Goal: Transaction & Acquisition: Purchase product/service

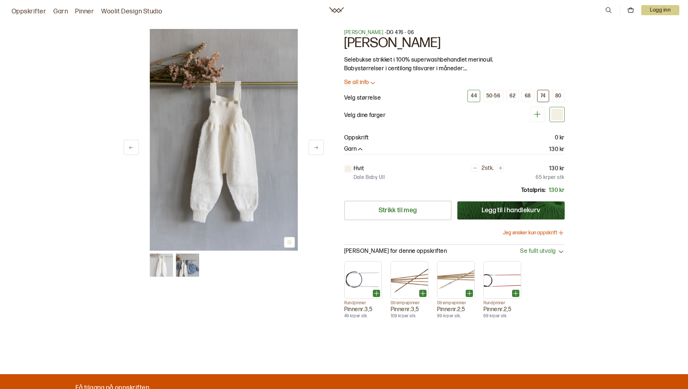
click at [541, 97] on div "74" at bounding box center [542, 96] width 5 height 7
click at [537, 233] on button "Jeg ønsker kun oppskrift" at bounding box center [534, 232] width 62 height 7
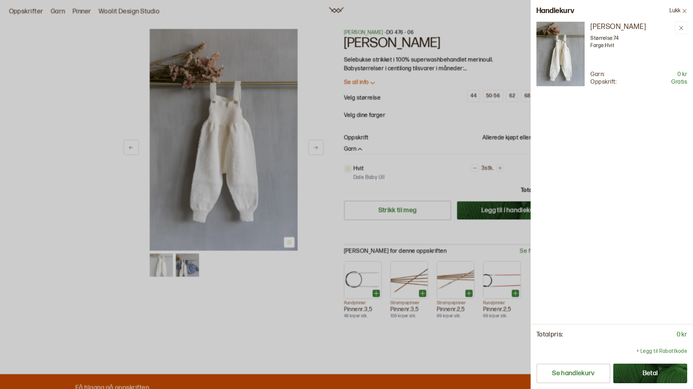
click at [633, 373] on button "Betal" at bounding box center [650, 374] width 74 height 20
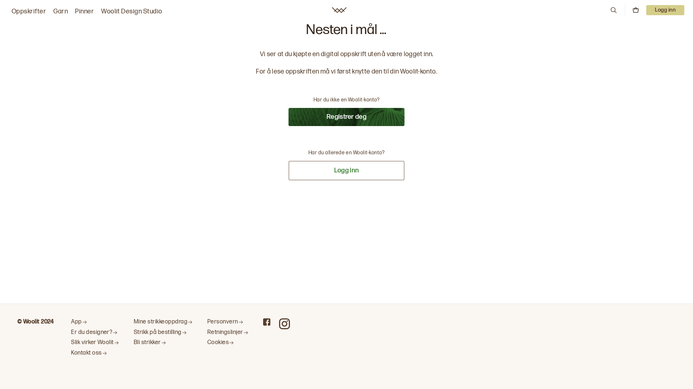
click at [318, 170] on button "Logg inn" at bounding box center [347, 171] width 116 height 20
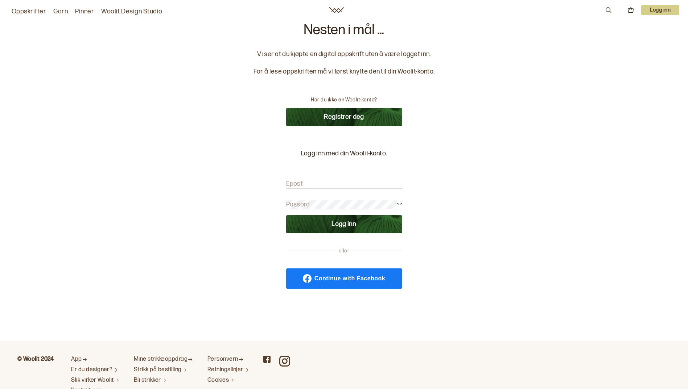
click at [312, 183] on input "Epost" at bounding box center [344, 184] width 116 height 9
type input "[EMAIL_ADDRESS][PERSON_NAME][DOMAIN_NAME]"
click at [302, 203] on label "Passord" at bounding box center [298, 204] width 24 height 9
click at [320, 229] on button "Logg inn" at bounding box center [344, 224] width 116 height 18
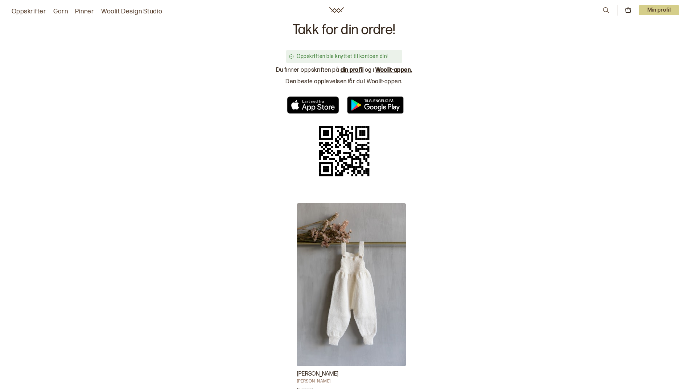
click at [351, 69] on link "din profil" at bounding box center [351, 70] width 23 height 7
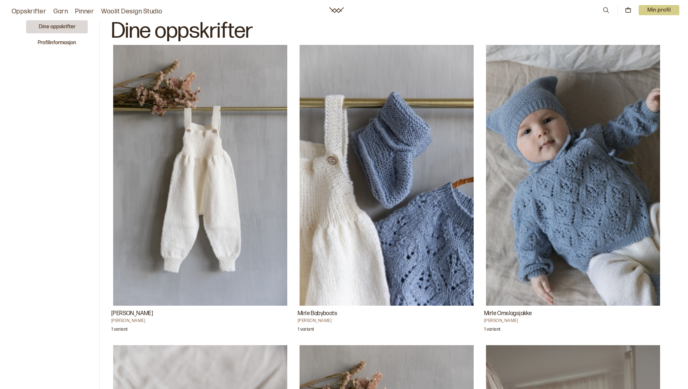
click at [225, 224] on img "Mirle Selebukse" at bounding box center [200, 175] width 174 height 261
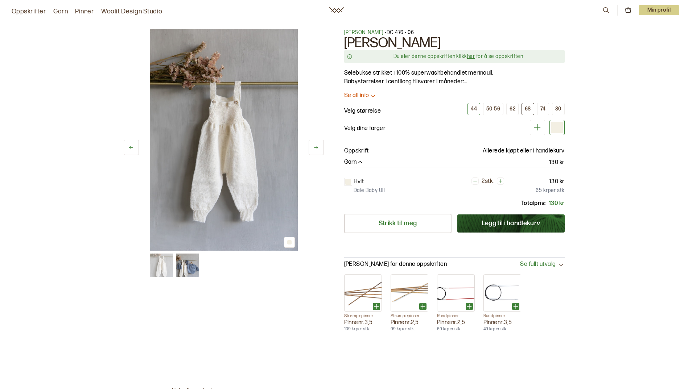
click at [530, 108] on div "68" at bounding box center [527, 109] width 6 height 7
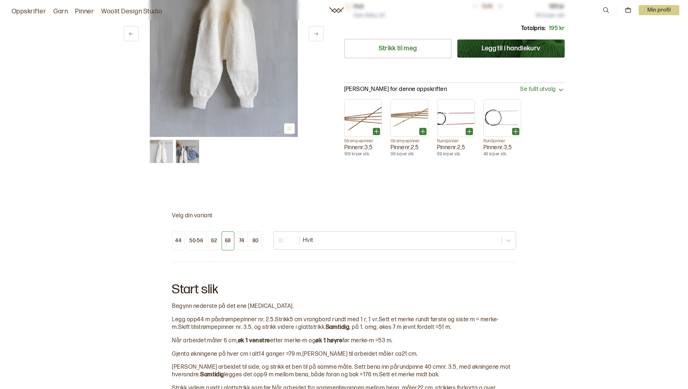
scroll to position [181, 0]
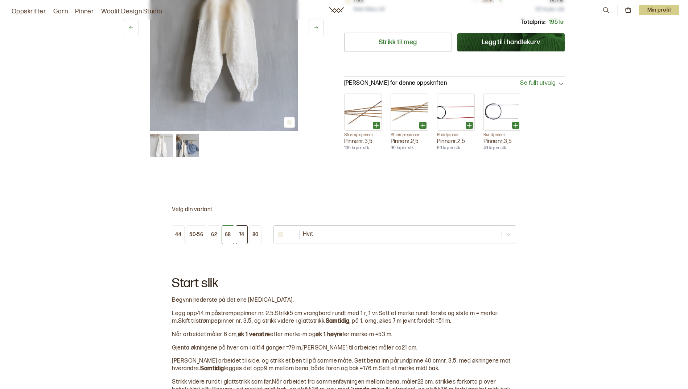
click at [242, 233] on div "74" at bounding box center [241, 235] width 5 height 7
click at [227, 233] on div "68" at bounding box center [228, 235] width 6 height 7
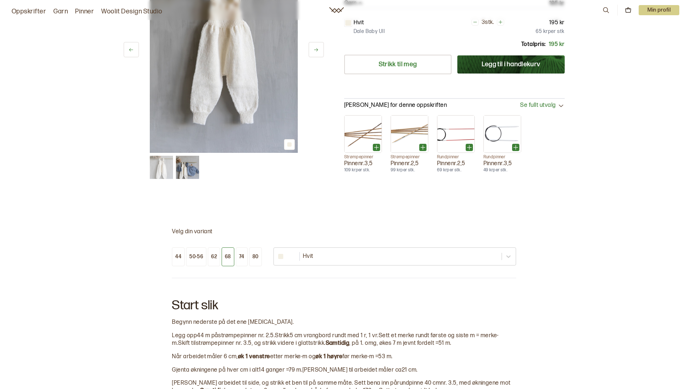
scroll to position [181, 0]
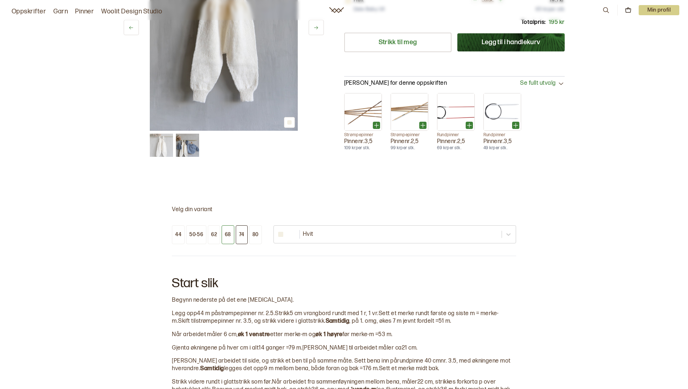
click at [241, 234] on div "74" at bounding box center [241, 235] width 5 height 7
